Goal: Information Seeking & Learning: Learn about a topic

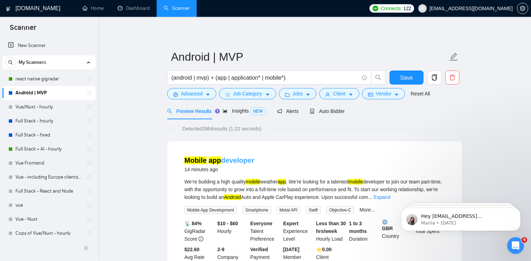
click at [240, 157] on link "Mobile app developer" at bounding box center [219, 161] width 70 height 8
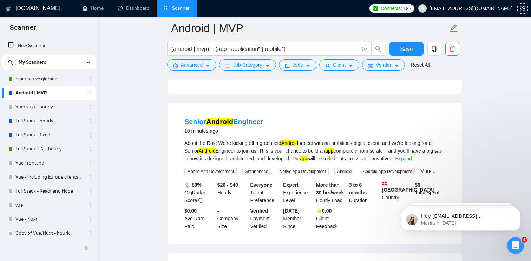
scroll to position [196, 0]
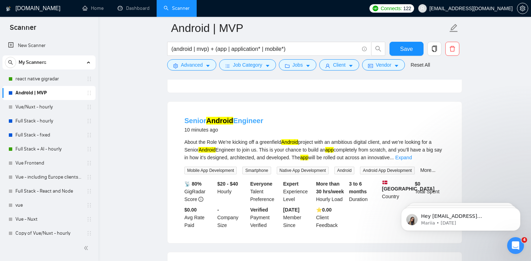
click at [228, 125] on mark "Android" at bounding box center [219, 121] width 27 height 8
